Goal: Information Seeking & Learning: Learn about a topic

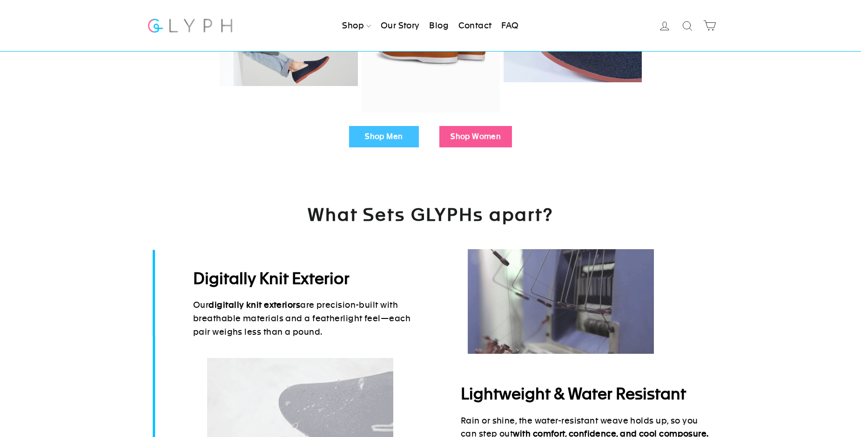
scroll to position [371, 0]
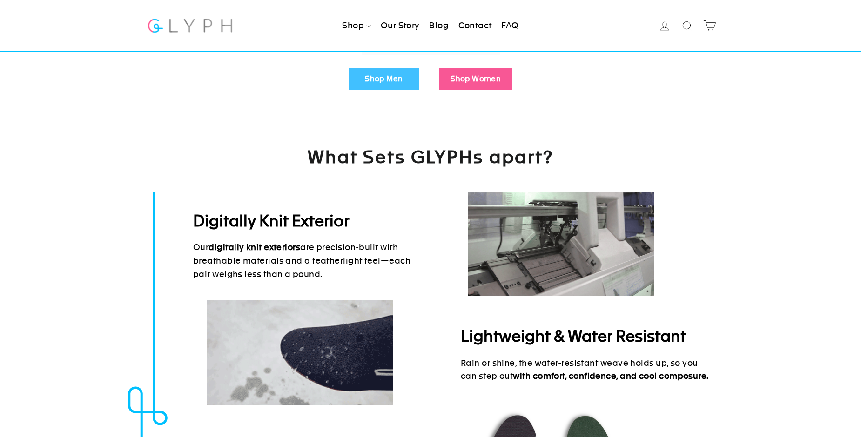
click at [364, 81] on link "Shop Men" at bounding box center [384, 78] width 70 height 21
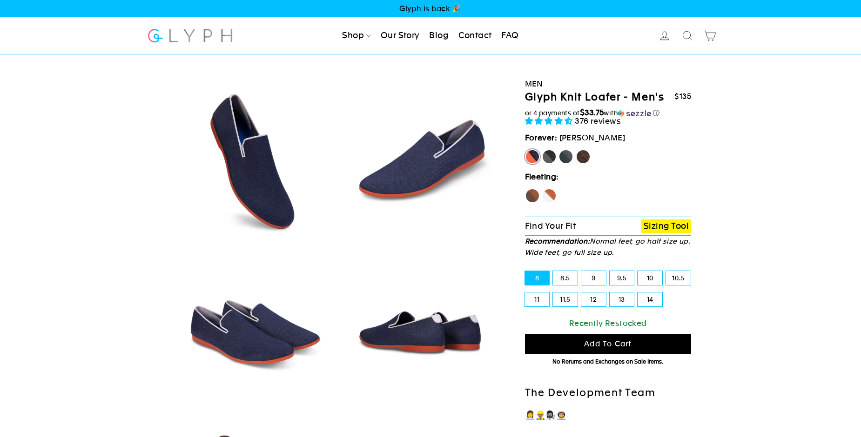
select select "highest-rating"
click at [584, 283] on label "9" at bounding box center [593, 278] width 25 height 14
click at [582, 272] on input "9" at bounding box center [581, 271] width 0 height 0
radio input "true"
click at [617, 280] on label "9.5" at bounding box center [622, 278] width 25 height 14
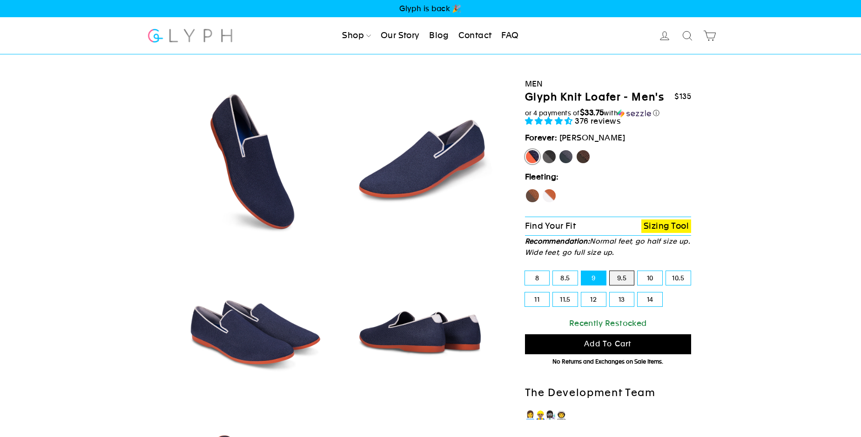
click at [610, 272] on input "9.5" at bounding box center [610, 271] width 0 height 0
radio input "true"
click at [548, 157] on label "Panther" at bounding box center [549, 156] width 15 height 15
click at [542, 150] on input "Panther" at bounding box center [542, 149] width 0 height 0
radio input "true"
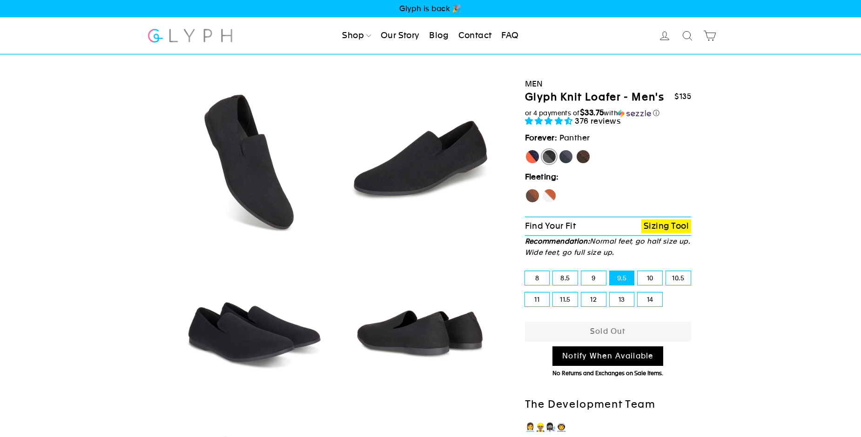
click at [549, 195] on label "Fox" at bounding box center [549, 195] width 15 height 15
click at [542, 189] on input "Fox" at bounding box center [542, 188] width 0 height 0
radio input "true"
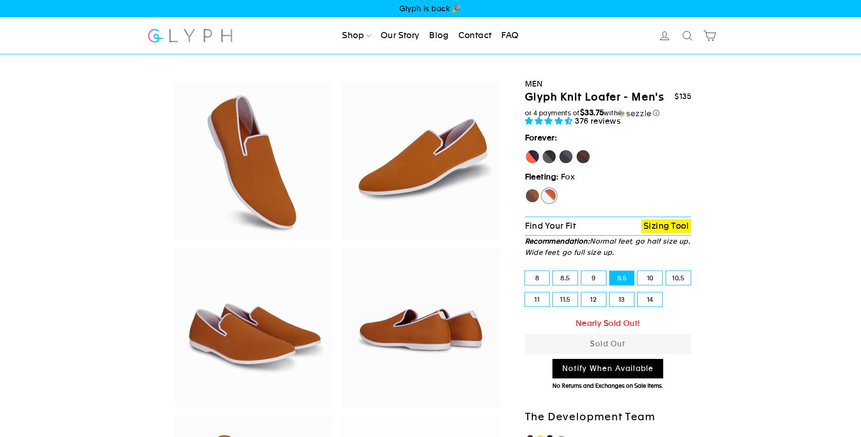
click at [527, 198] on label "Hawk" at bounding box center [532, 195] width 15 height 15
click at [525, 189] on input "Hawk" at bounding box center [525, 188] width 0 height 0
radio input "true"
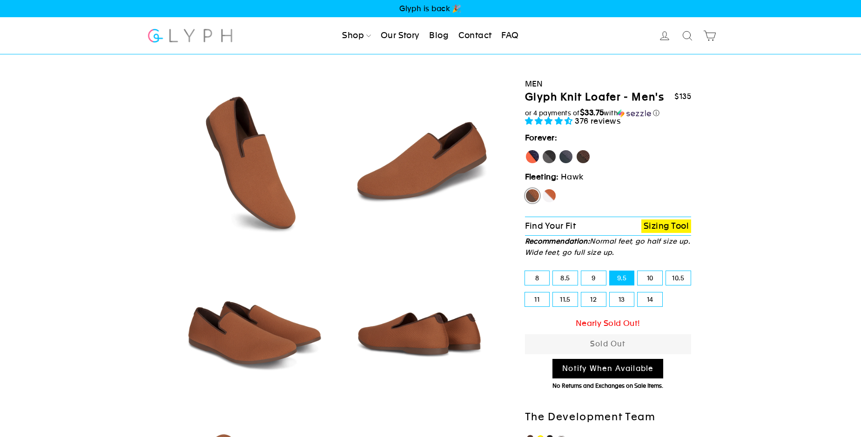
click at [565, 158] on label "Rhino" at bounding box center [565, 156] width 15 height 15
click at [559, 150] on input "Rhino" at bounding box center [558, 149] width 0 height 0
radio input "true"
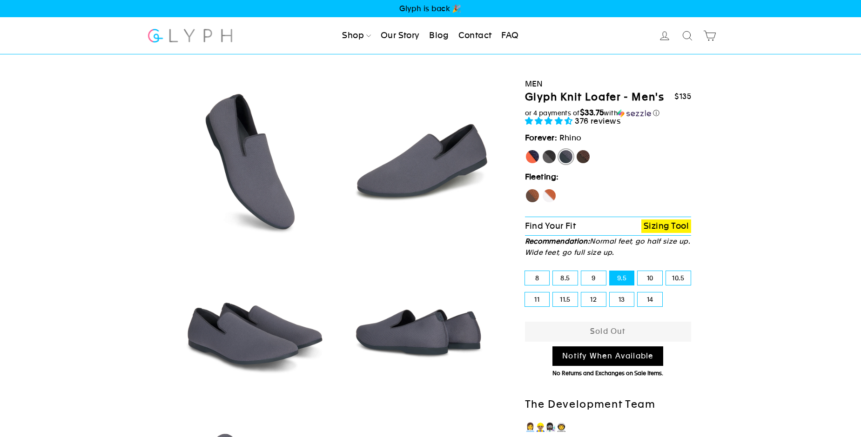
click at [584, 159] on label "Mustang" at bounding box center [583, 156] width 15 height 15
click at [576, 150] on input "Mustang" at bounding box center [576, 149] width 0 height 0
radio input "true"
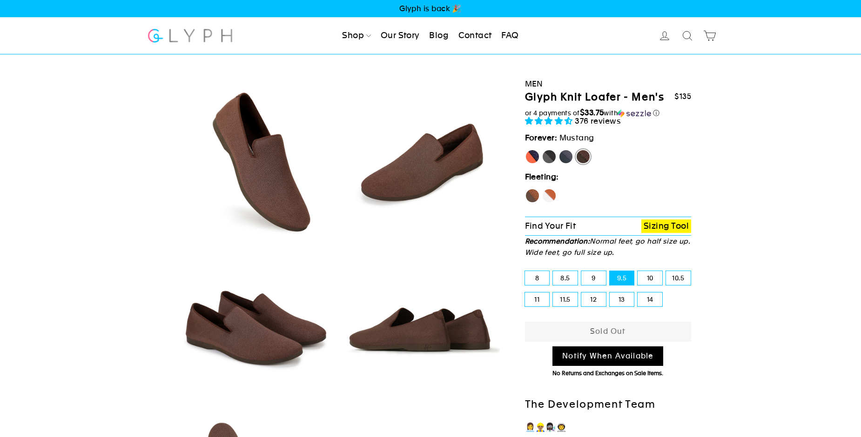
click at [547, 159] on label "Panther" at bounding box center [549, 156] width 15 height 15
click at [542, 150] on input "Panther" at bounding box center [542, 149] width 0 height 0
radio input "true"
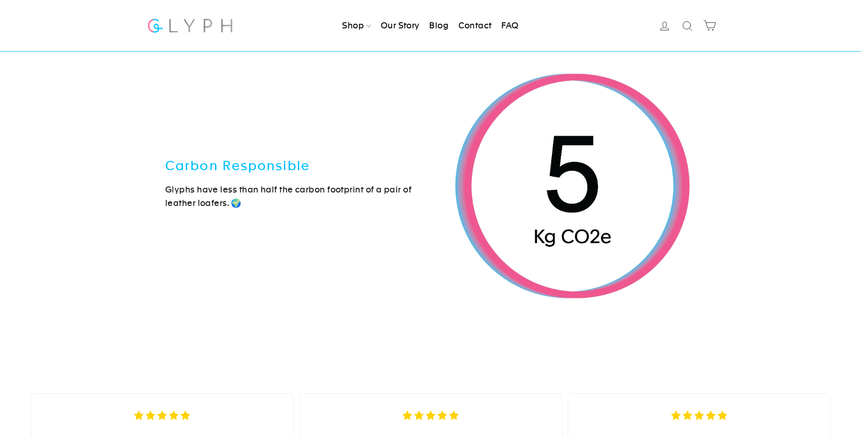
scroll to position [3236, 0]
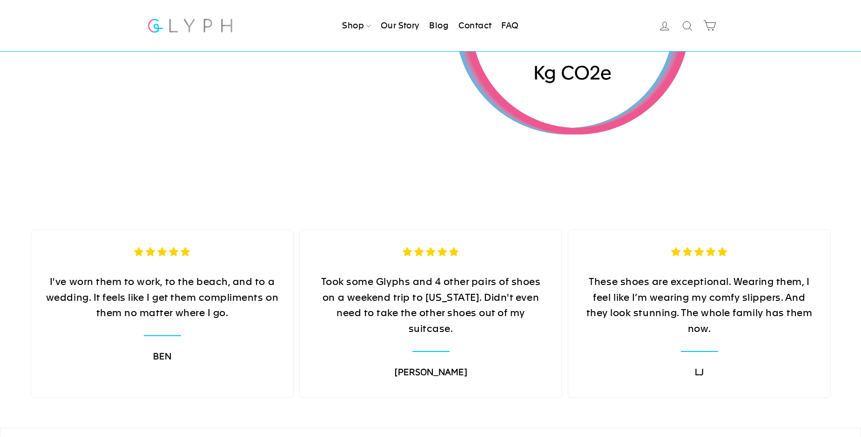
click at [406, 29] on link "Our Story" at bounding box center [400, 25] width 47 height 20
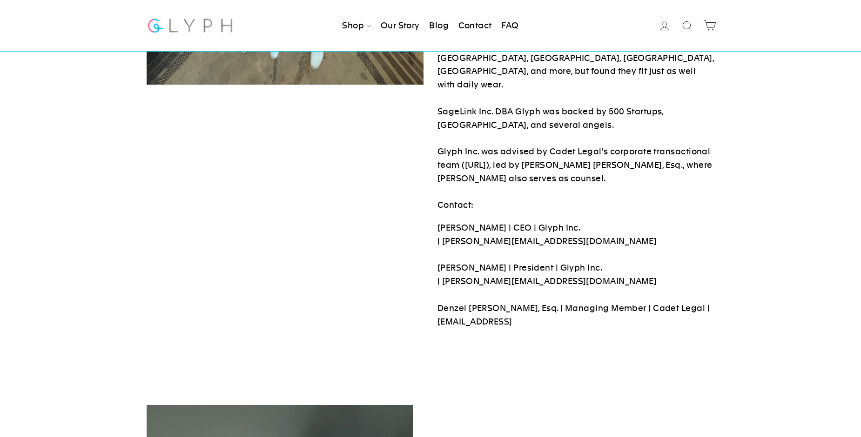
scroll to position [584, 0]
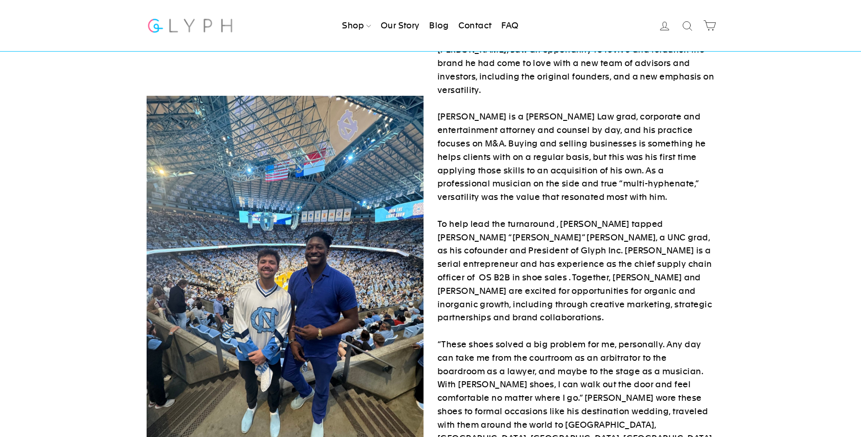
scroll to position [0, 0]
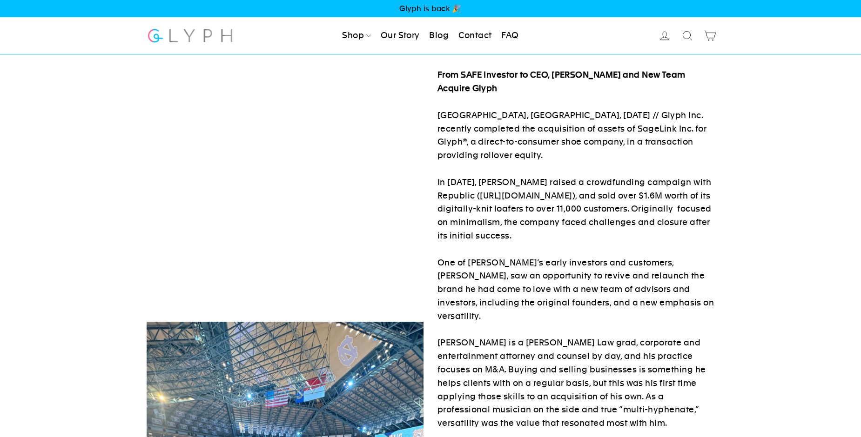
click at [442, 38] on link "Blog" at bounding box center [438, 36] width 27 height 20
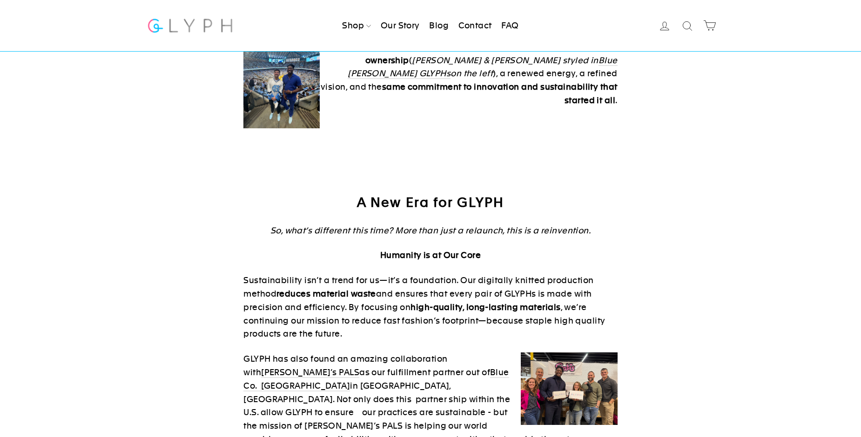
scroll to position [371, 0]
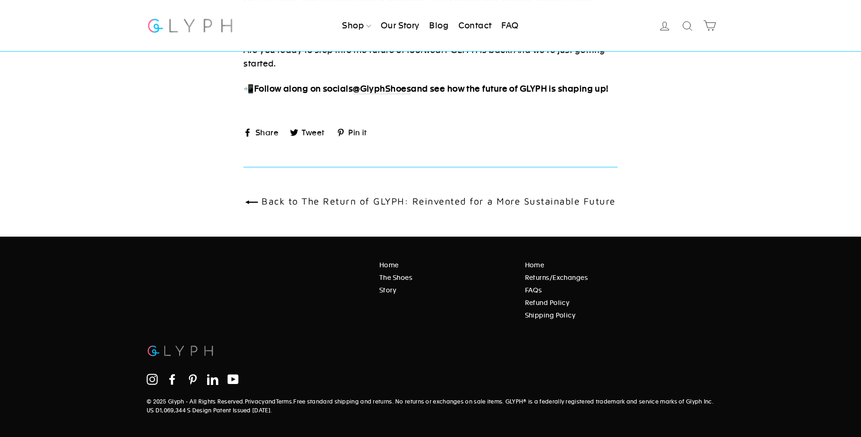
scroll to position [1406, 0]
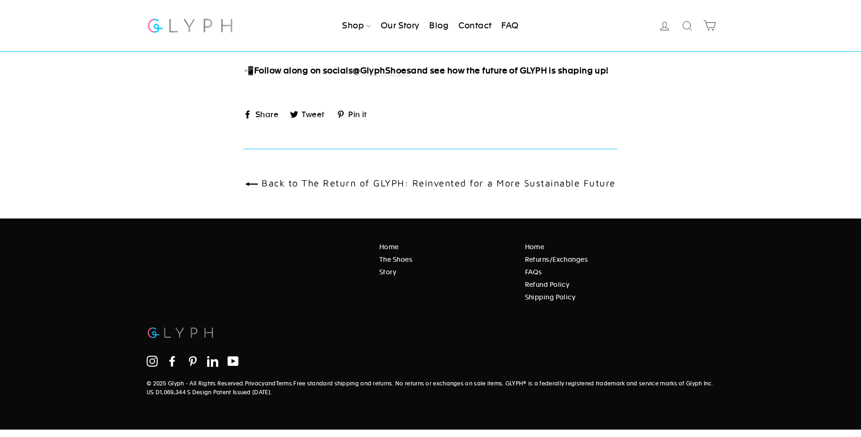
click at [476, 29] on link "Contact" at bounding box center [475, 25] width 41 height 20
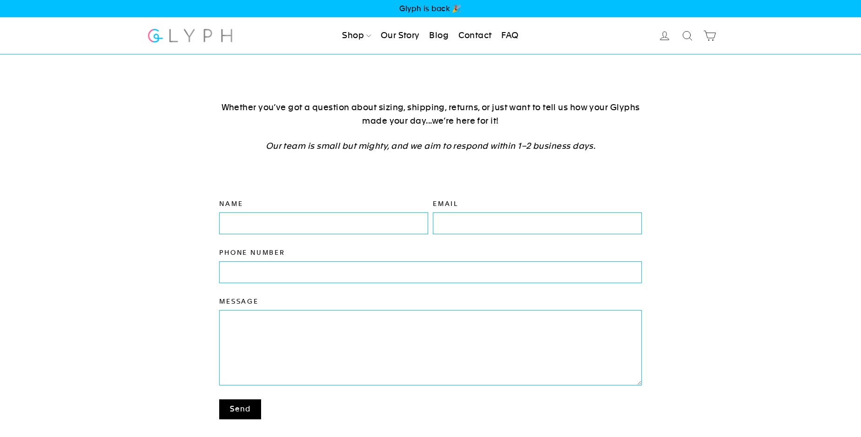
click at [507, 34] on link "FAQ" at bounding box center [509, 36] width 25 height 20
